Goal: Check status

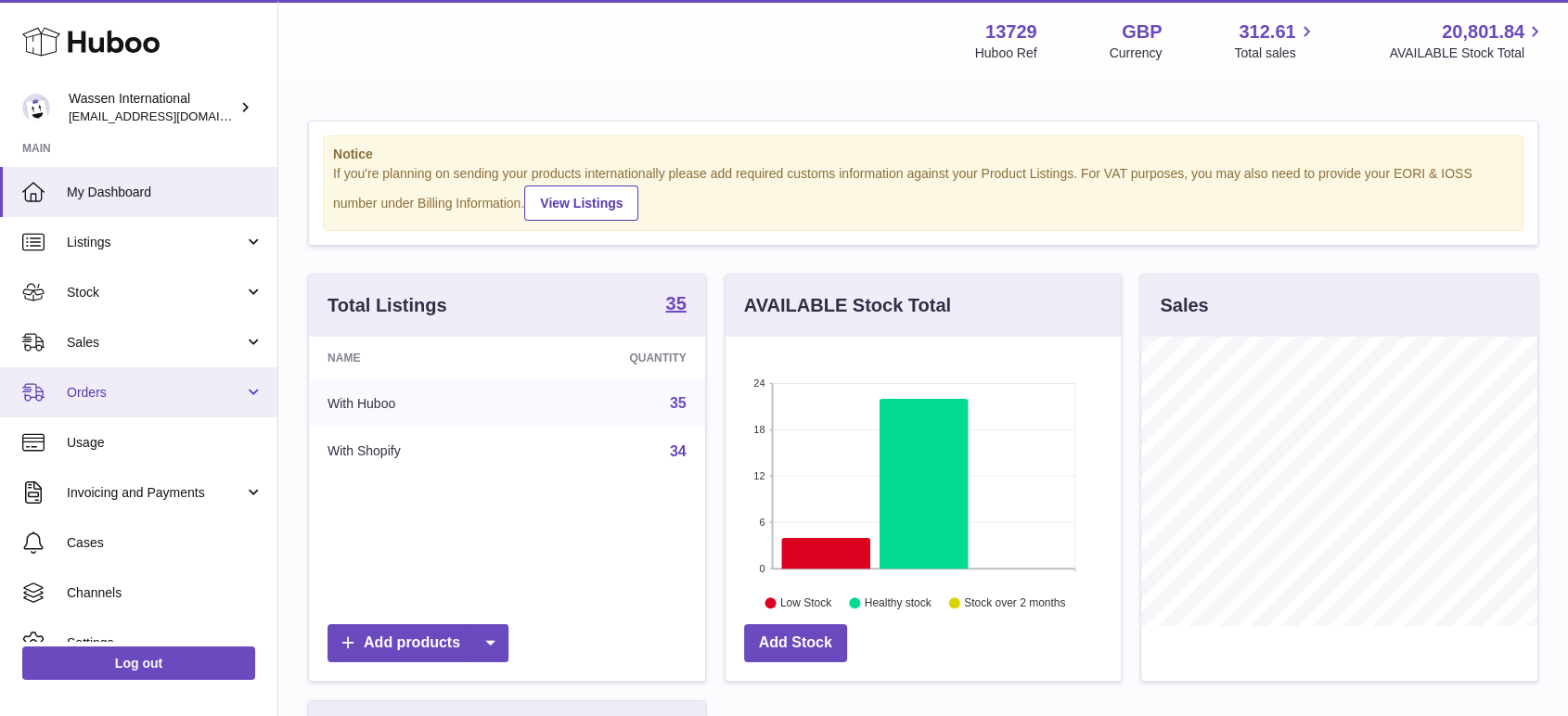
scroll to position [74, 0]
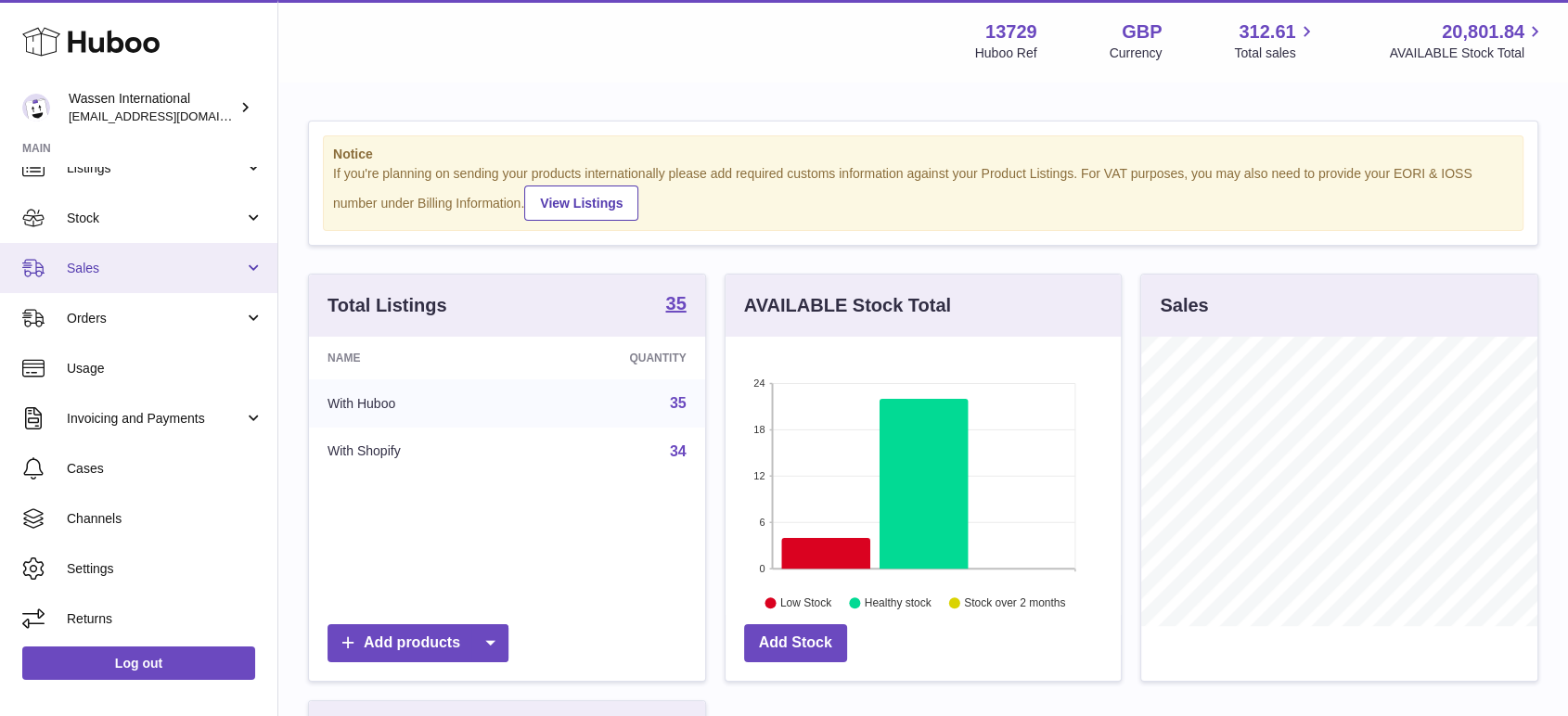
click at [121, 274] on span "Sales" at bounding box center [155, 268] width 177 height 17
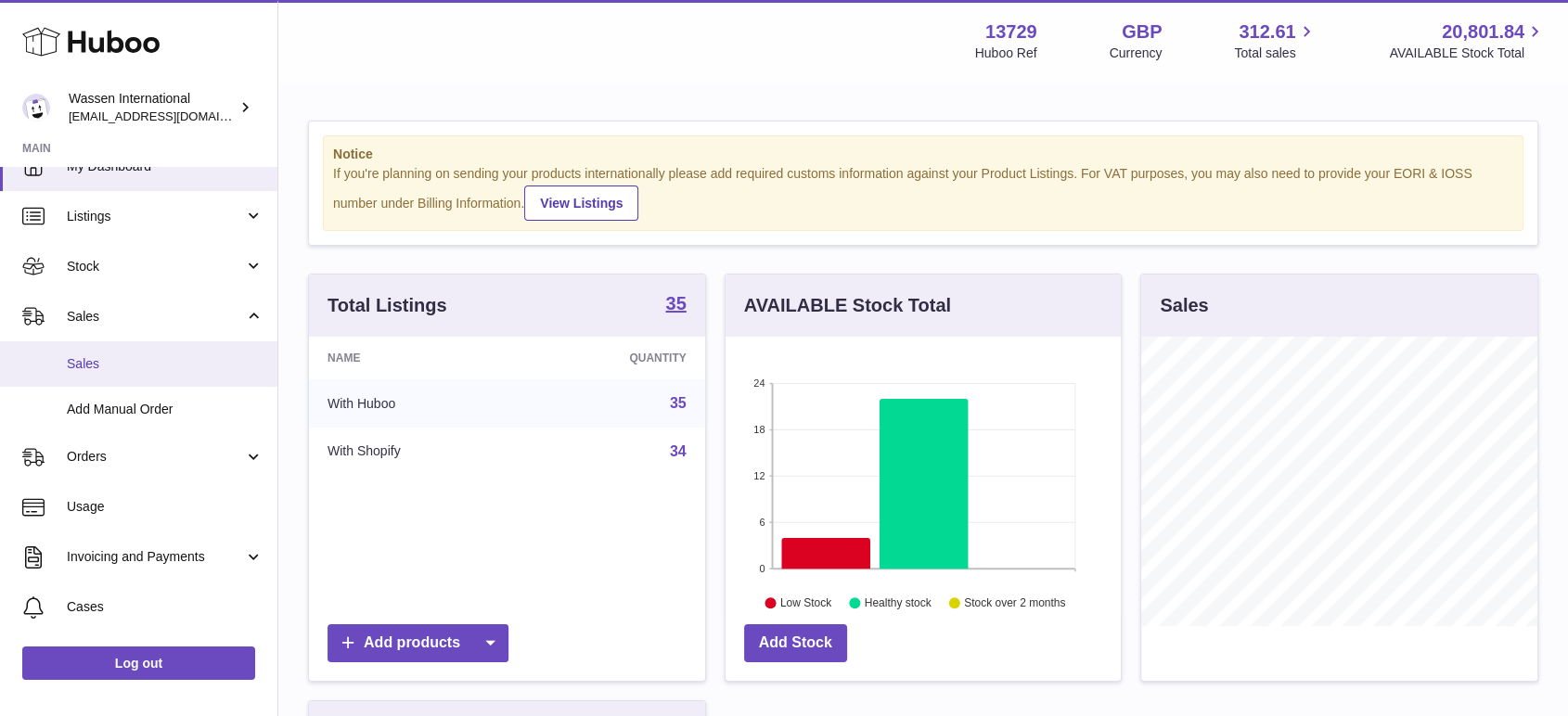
scroll to position [0, 0]
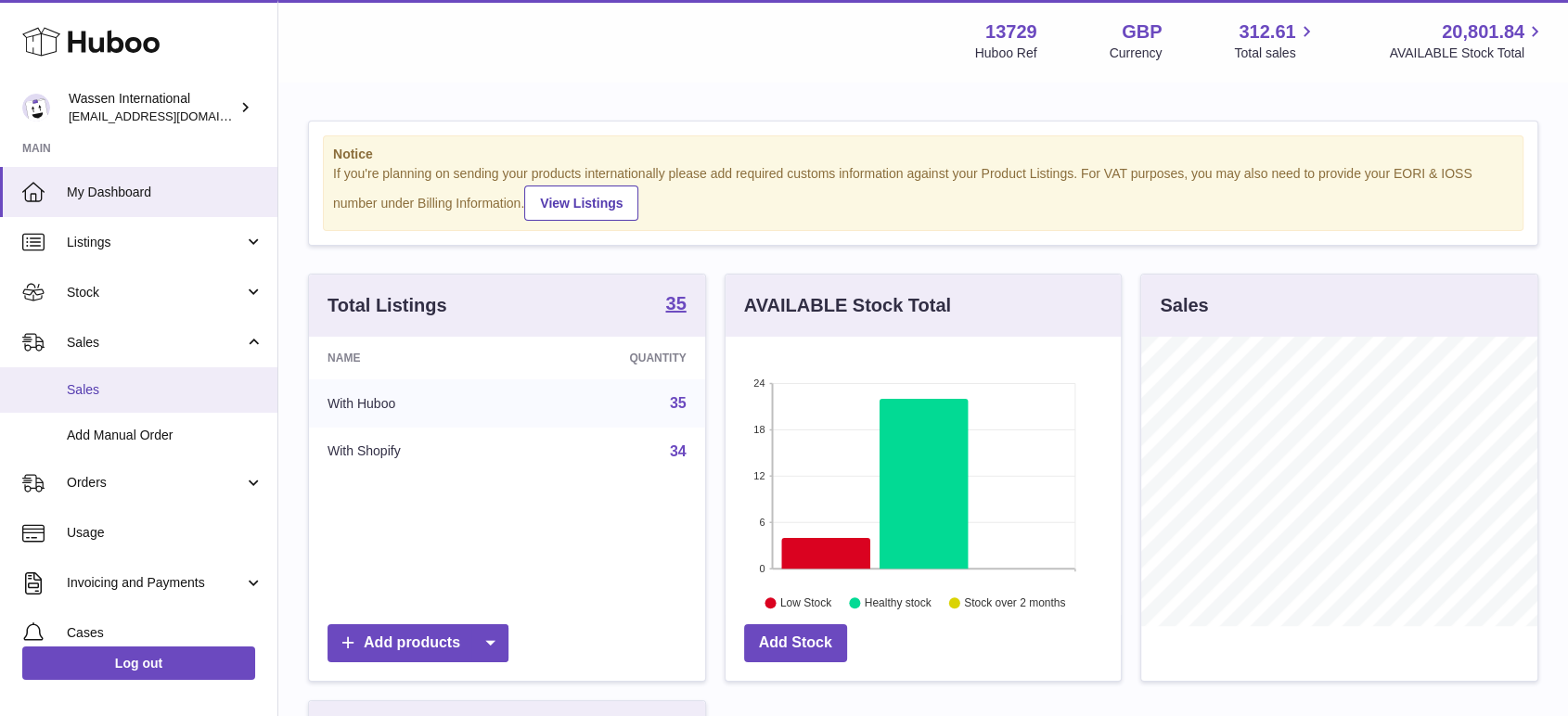
click at [86, 381] on span "Sales" at bounding box center [165, 390] width 196 height 17
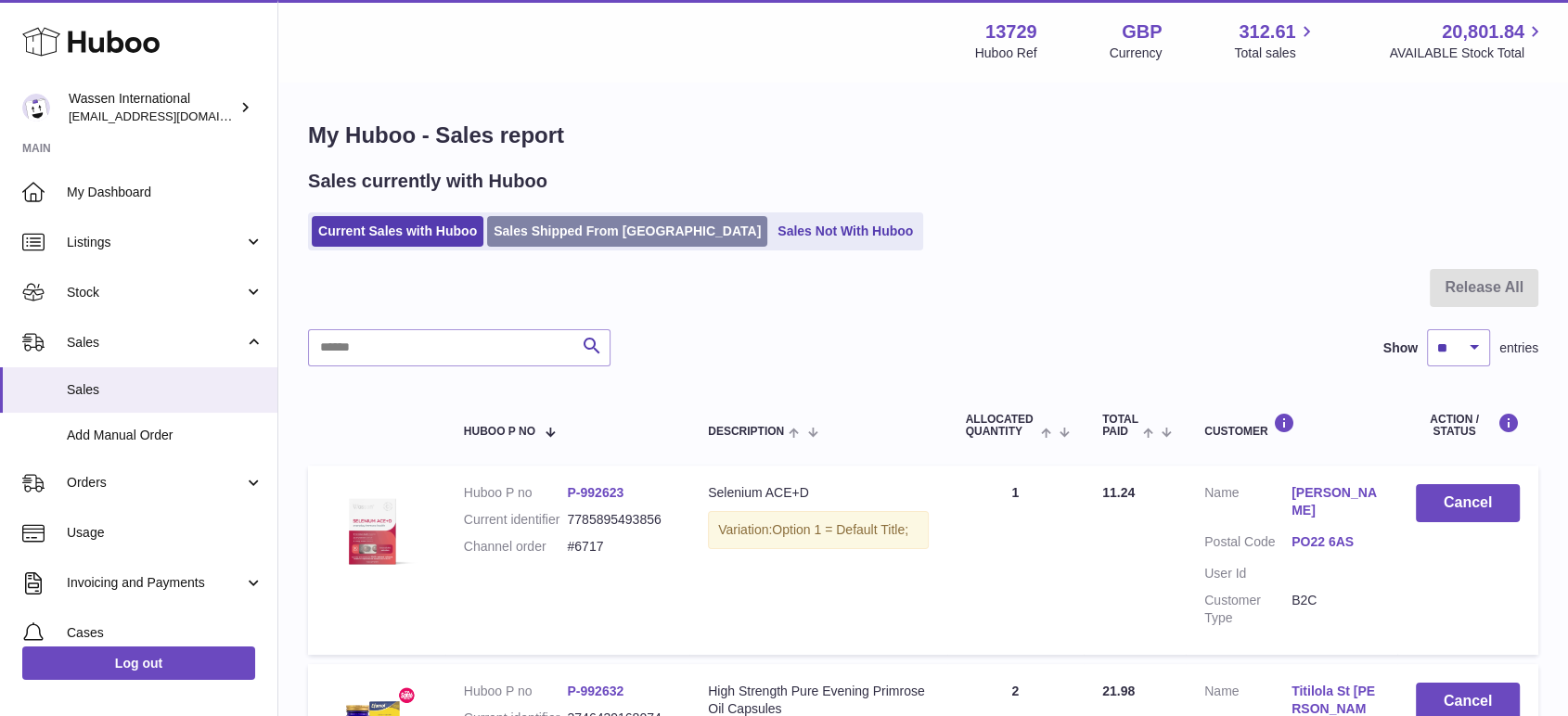
click at [568, 244] on link "Sales Shipped From [GEOGRAPHIC_DATA]" at bounding box center [627, 232] width 280 height 31
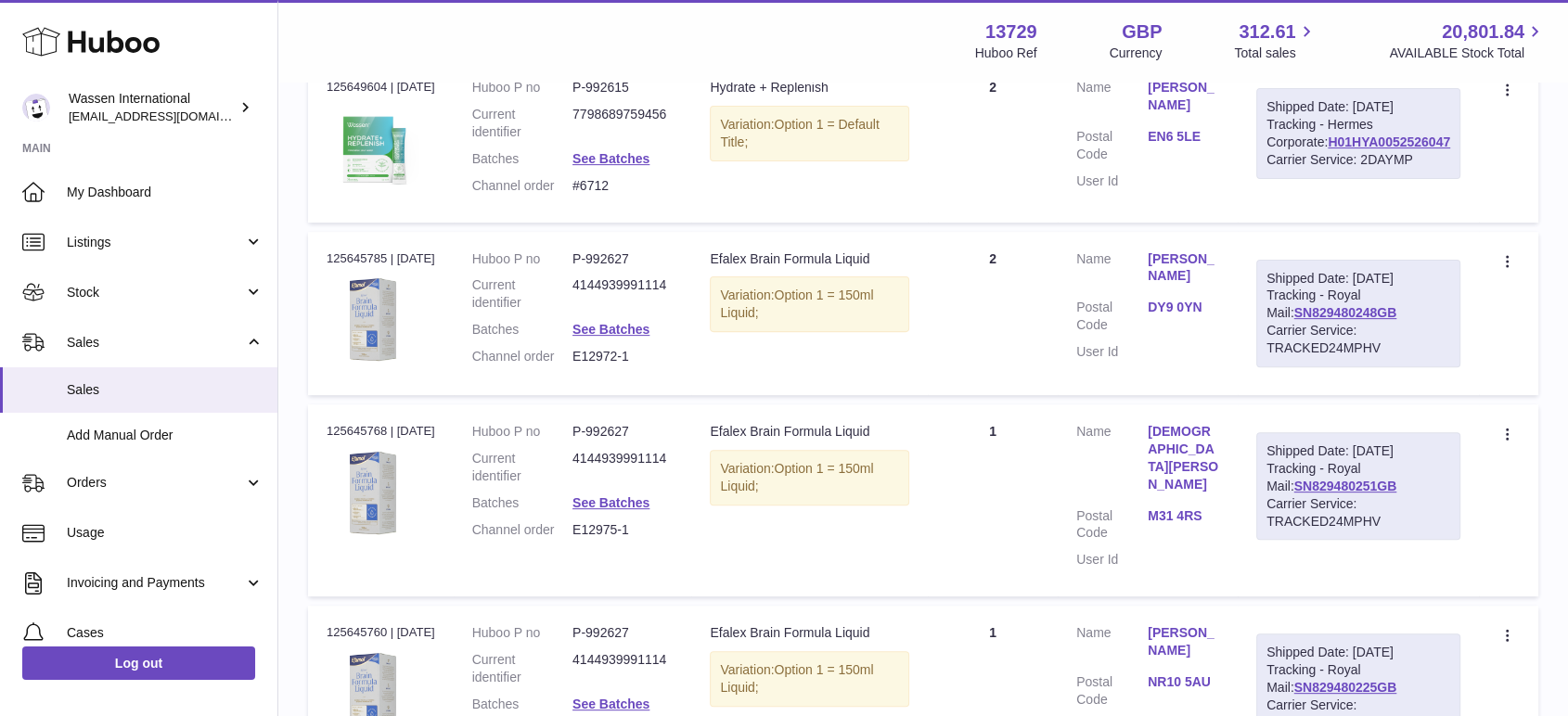
scroll to position [515, 0]
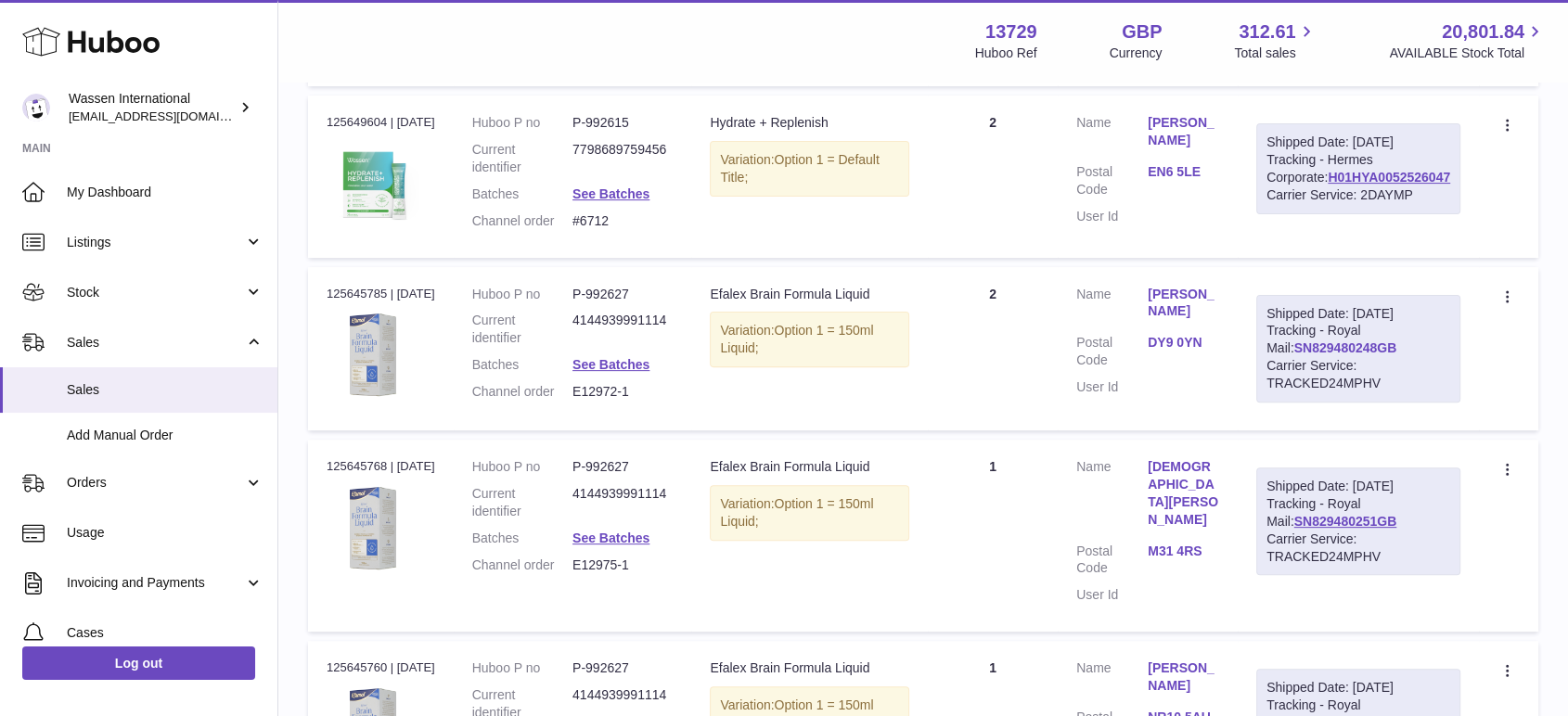
drag, startPoint x: 1409, startPoint y: 454, endPoint x: 1330, endPoint y: 452, distance: 79.0
click at [1330, 403] on div "Shipped Date: [DATE] Tracking - Royal Mail: SN829480248GB Carrier Service: TRAC…" at bounding box center [1358, 349] width 204 height 107
copy link "SN829480248GB"
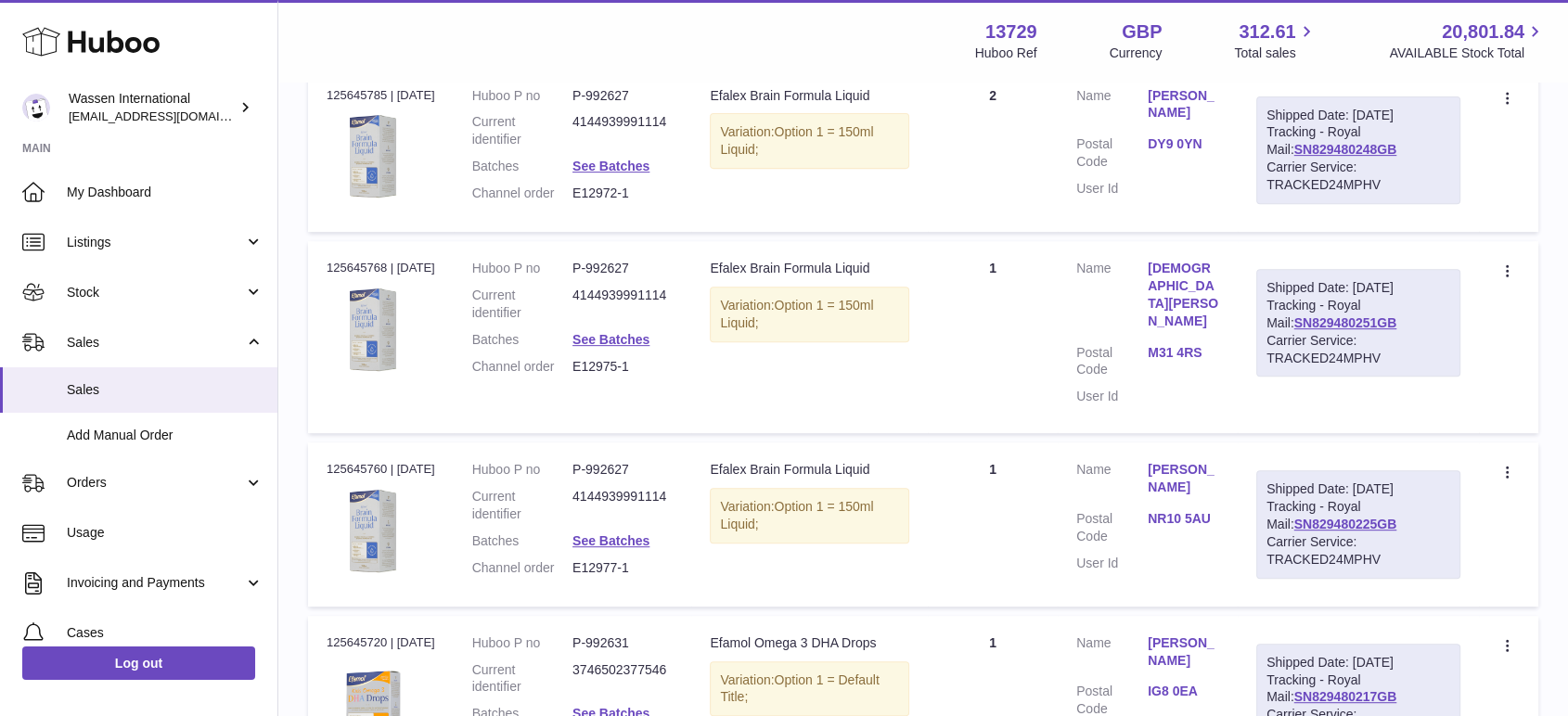
scroll to position [721, 0]
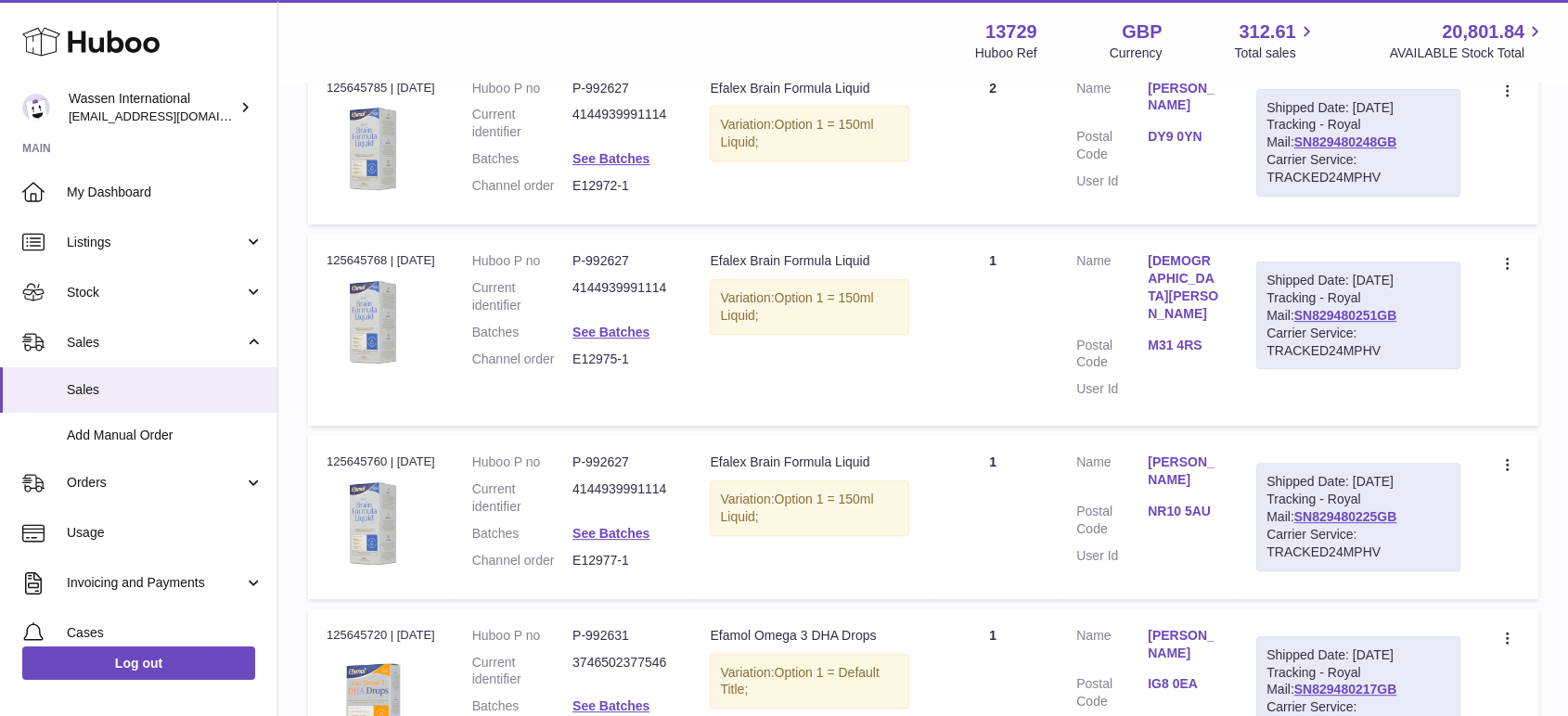
drag, startPoint x: 1439, startPoint y: 458, endPoint x: 1305, endPoint y: 463, distance: 134.1
click at [1305, 426] on td "Shipped Date: [DATE] Tracking - Royal Mail: SN829480251GB Carrier Service: TRAC…" at bounding box center [1359, 330] width 242 height 192
copy link "SN829480251GB"
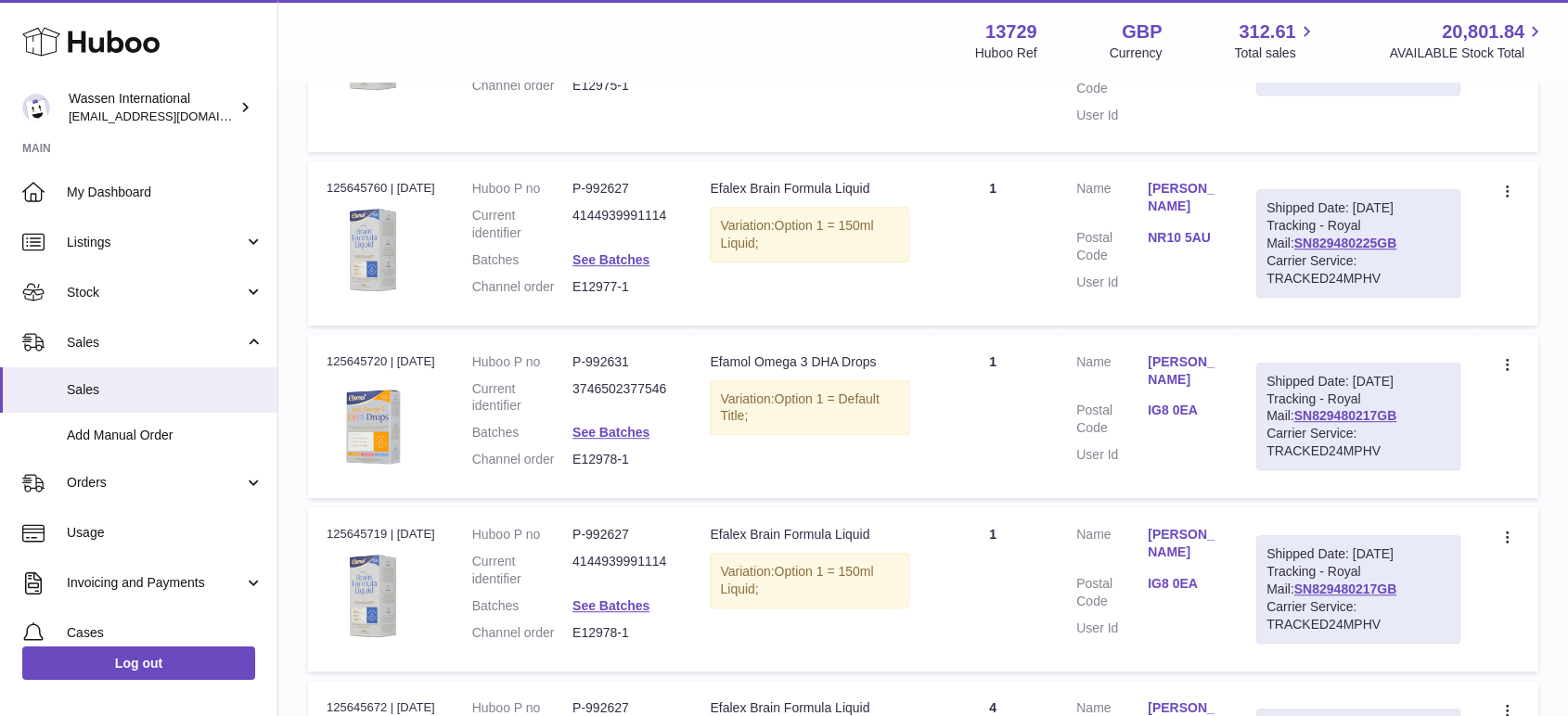
scroll to position [1031, 0]
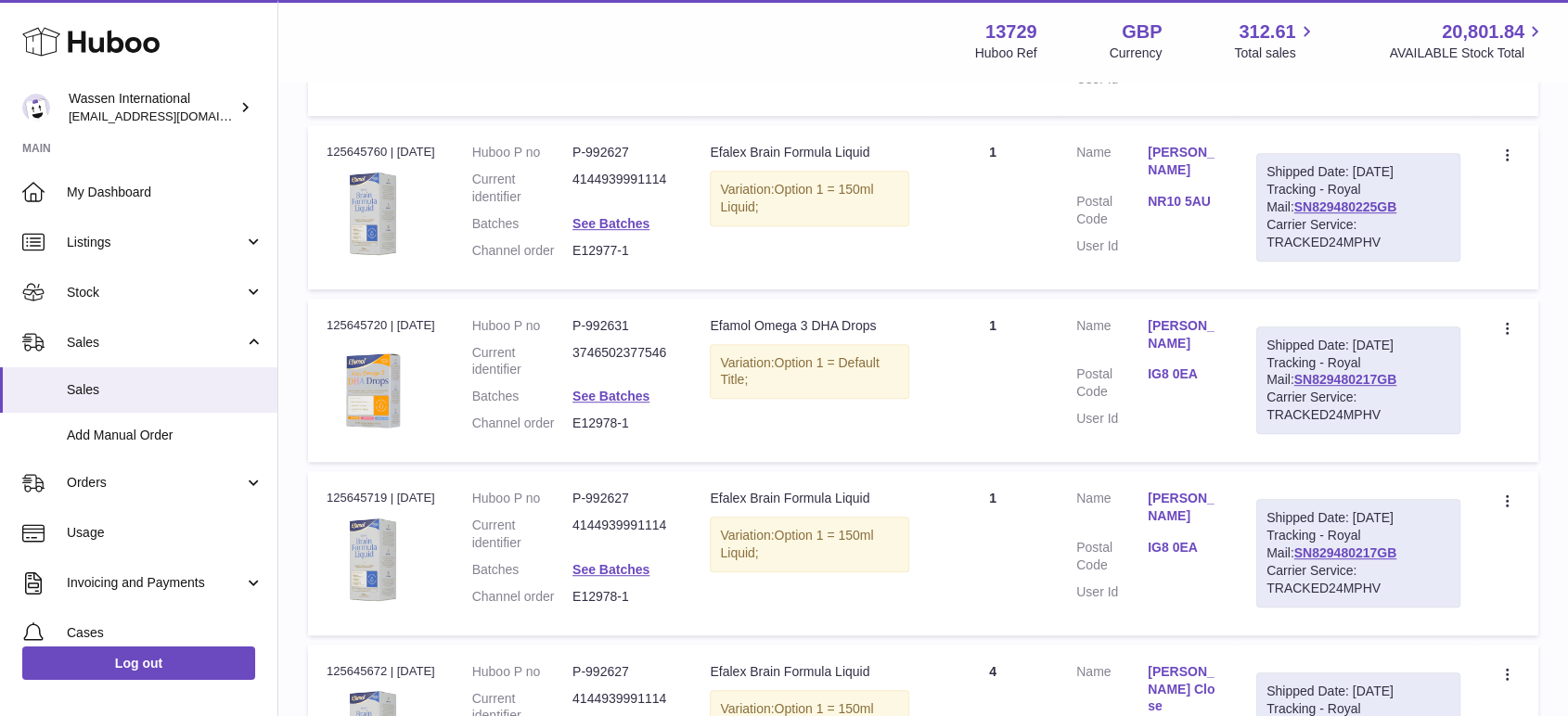
drag, startPoint x: 1438, startPoint y: 355, endPoint x: 1297, endPoint y: 355, distance: 141.0
click at [1297, 289] on tr "Order no 125645760 | 29th Sep Huboo P no P-992627 Current identifier 4144939991…" at bounding box center [923, 207] width 1231 height 163
click at [1453, 261] on div "Shipped Date: 29th Sep 2025 Tracking - Royal Mail: SN829480225GB Carrier Servic…" at bounding box center [1358, 207] width 204 height 107
drag, startPoint x: 1350, startPoint y: 352, endPoint x: 1319, endPoint y: 355, distance: 31.1
click at [1319, 261] on div "Shipped Date: 29th Sep 2025 Tracking - Royal Mail: SN829480225GB Carrier Servic…" at bounding box center [1358, 207] width 204 height 107
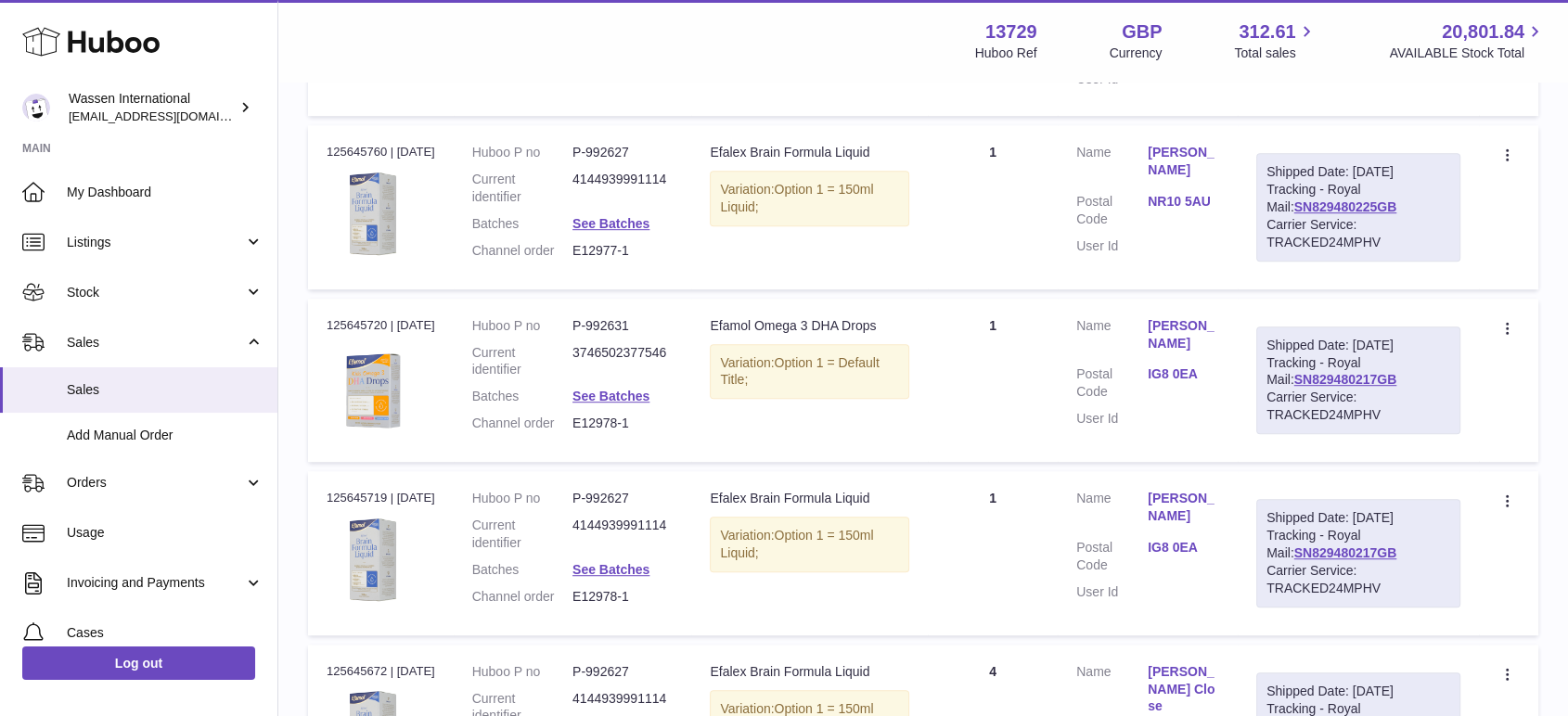
copy link "SN829480225GB"
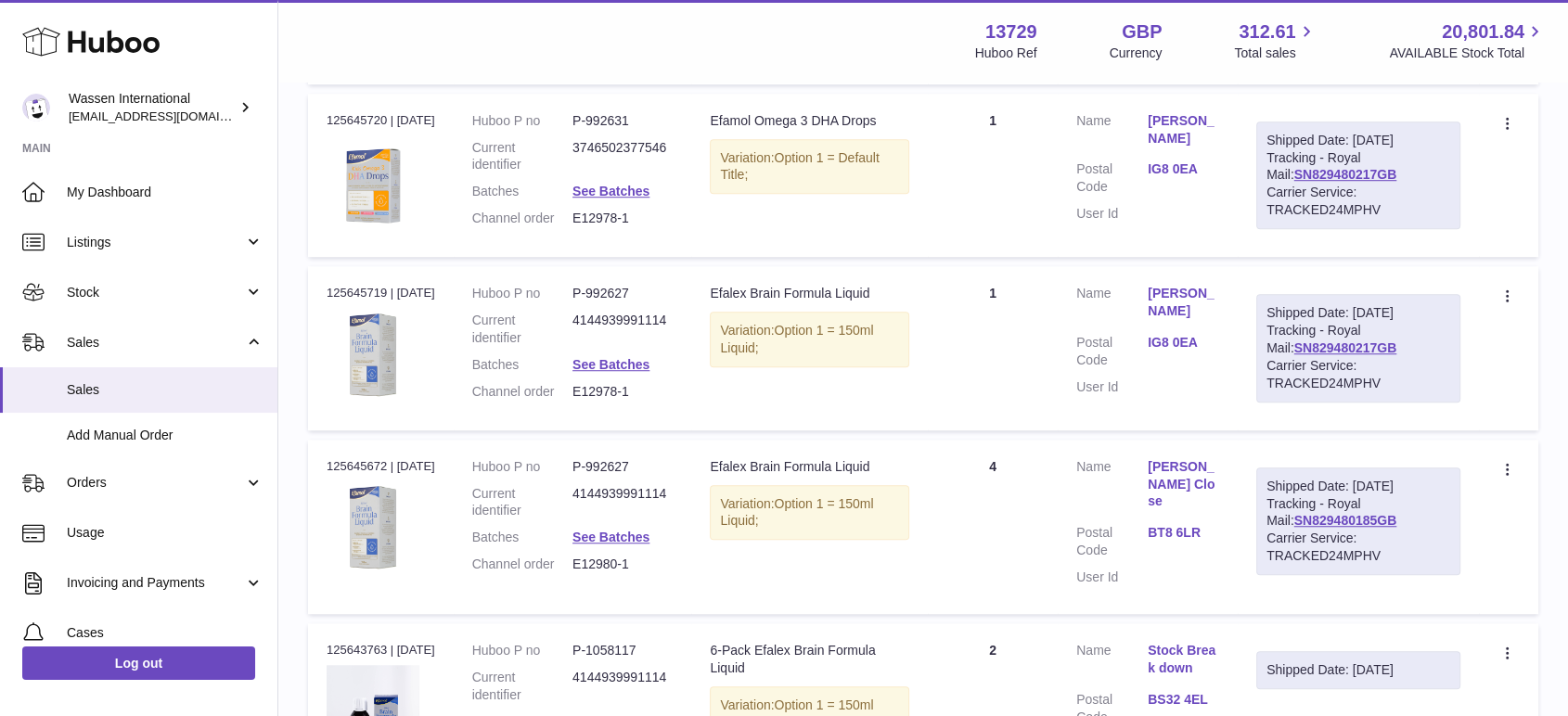
scroll to position [1237, 0]
drag, startPoint x: 1444, startPoint y: 364, endPoint x: 1308, endPoint y: 362, distance: 136.0
click at [1308, 256] on td "Shipped Date: 29th Sep 2025 Tracking - Royal Mail: SN829480217GB Carrier Servic…" at bounding box center [1359, 174] width 242 height 163
copy link "SN829480217GB"
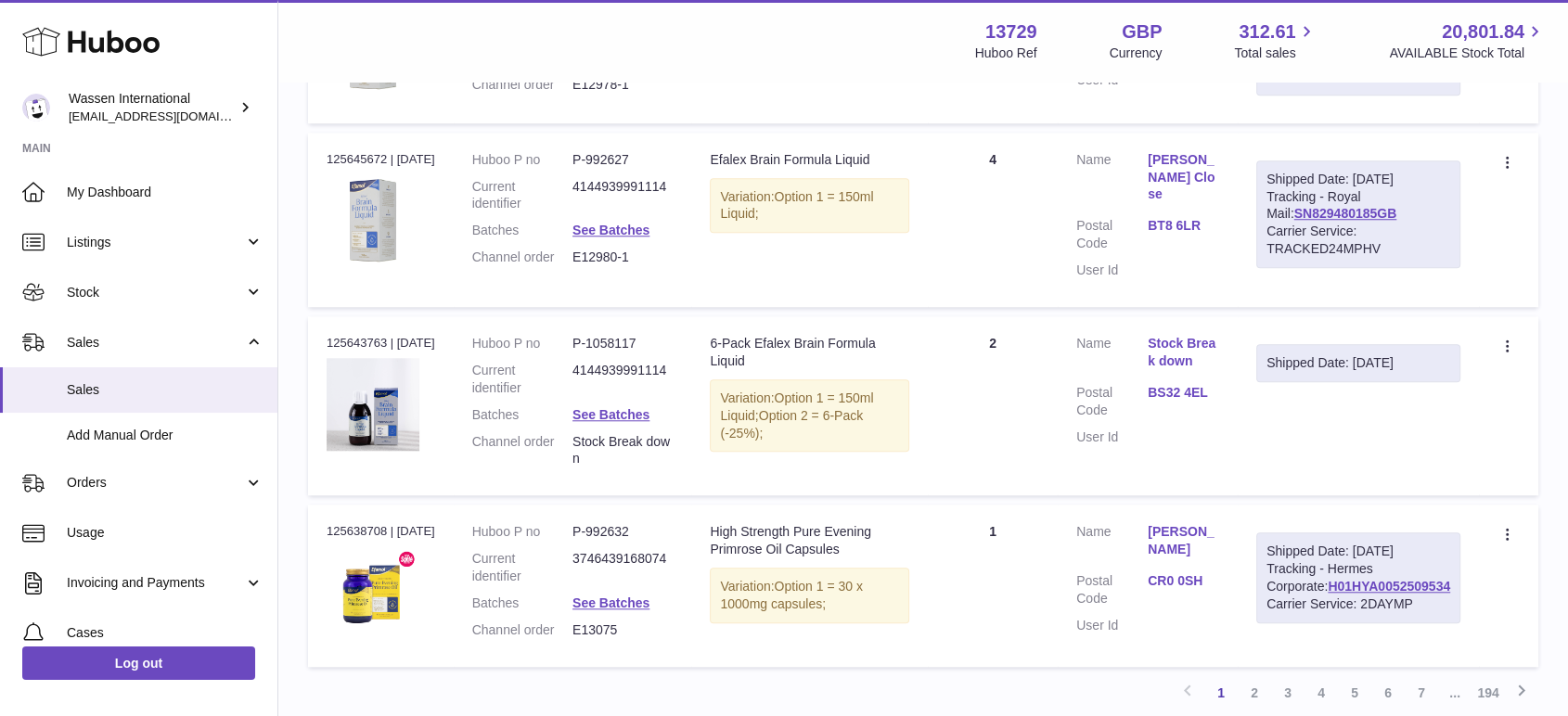
scroll to position [1546, 0]
drag, startPoint x: 1433, startPoint y: 459, endPoint x: 1309, endPoint y: 465, distance: 124.1
click at [1309, 305] on td "Shipped Date: 29th Sep 2025 Tracking - Royal Mail: SN829480185GB Carrier Servic…" at bounding box center [1359, 218] width 242 height 174
copy link "SN829480185GB"
